Goal: Task Accomplishment & Management: Use online tool/utility

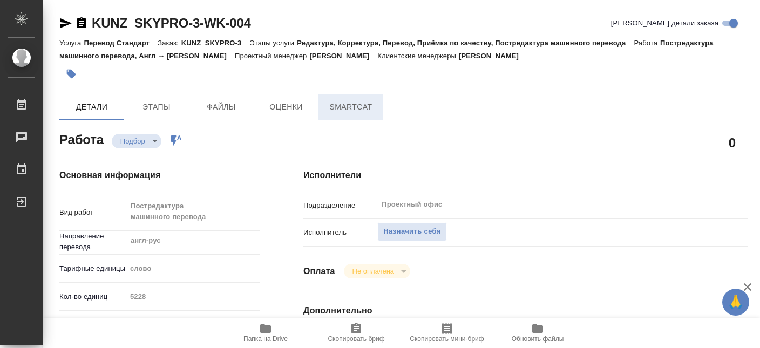
type textarea "x"
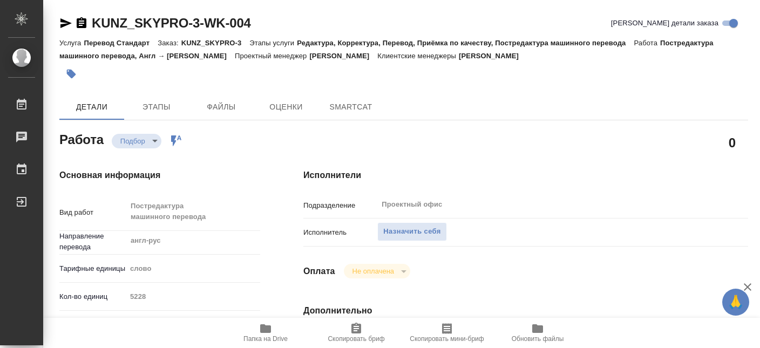
type textarea "x"
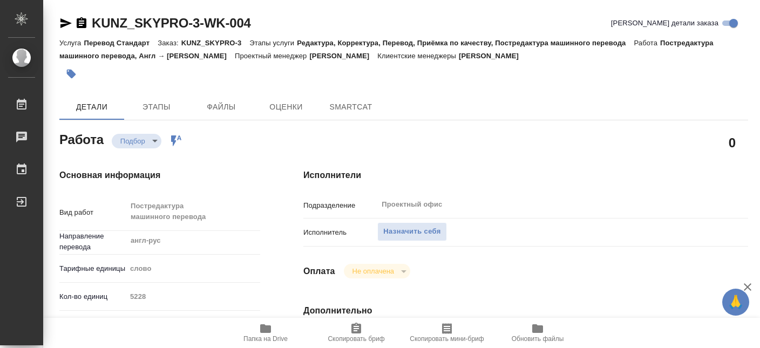
type textarea "x"
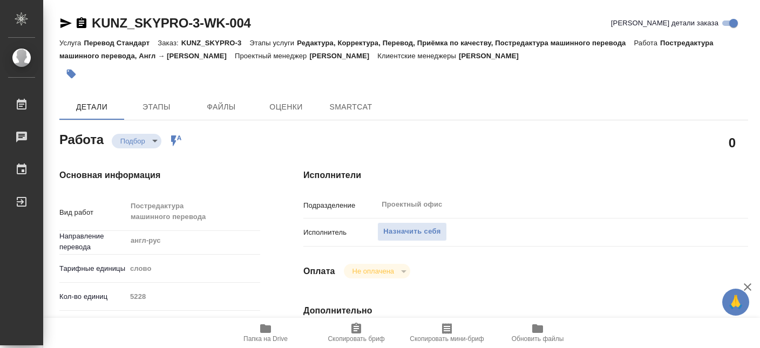
type textarea "x"
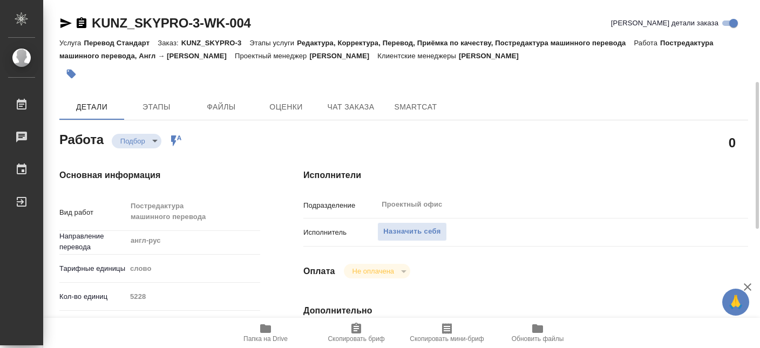
scroll to position [116, 0]
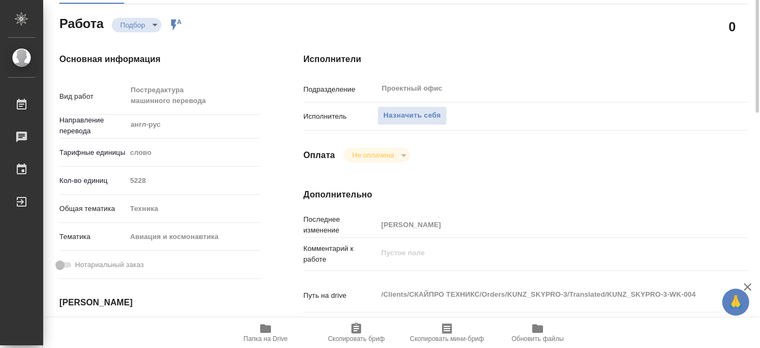
type textarea "x"
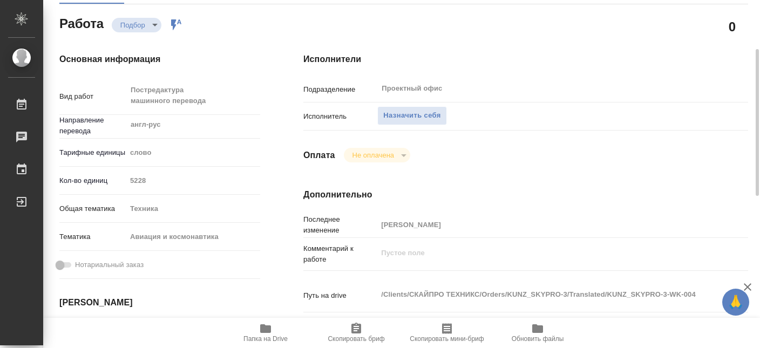
type textarea "x"
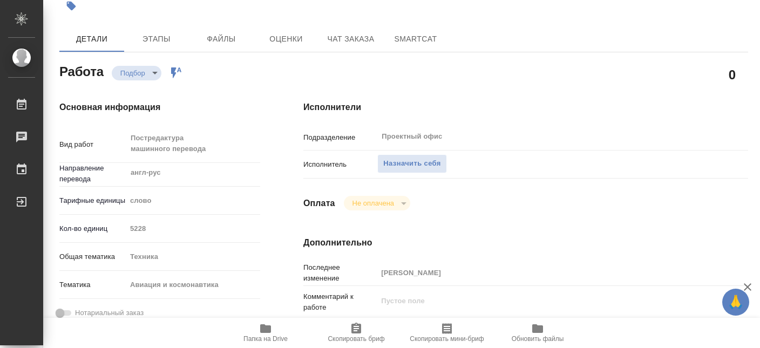
scroll to position [417, 0]
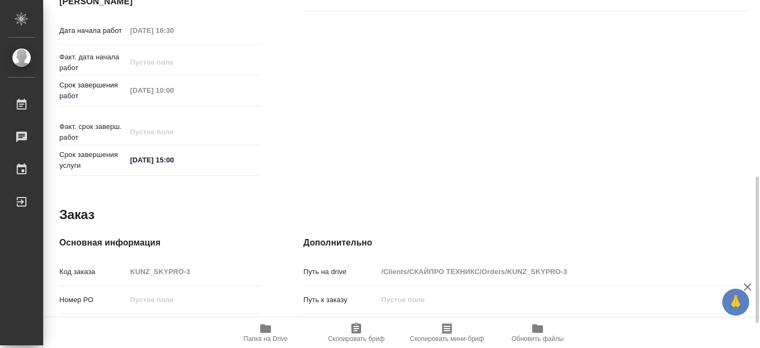
click at [271, 335] on icon "button" at bounding box center [265, 328] width 13 height 13
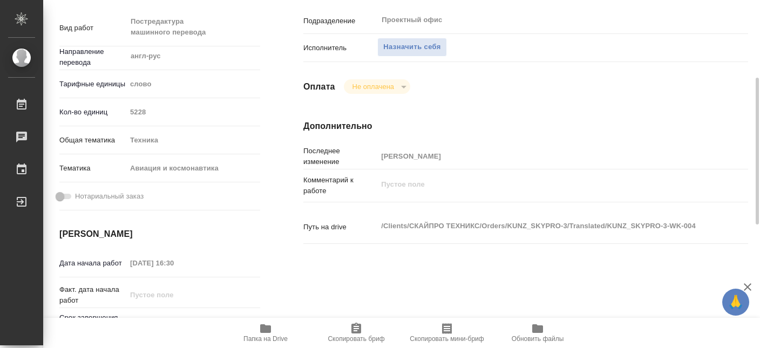
scroll to position [126, 0]
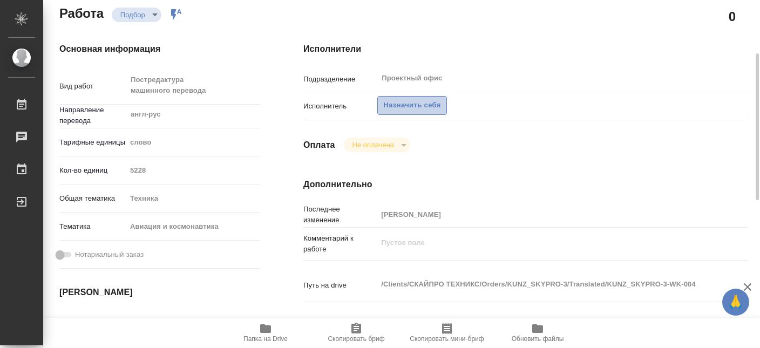
click at [409, 99] on span "Назначить себя" at bounding box center [411, 105] width 57 height 12
